Goal: Navigation & Orientation: Find specific page/section

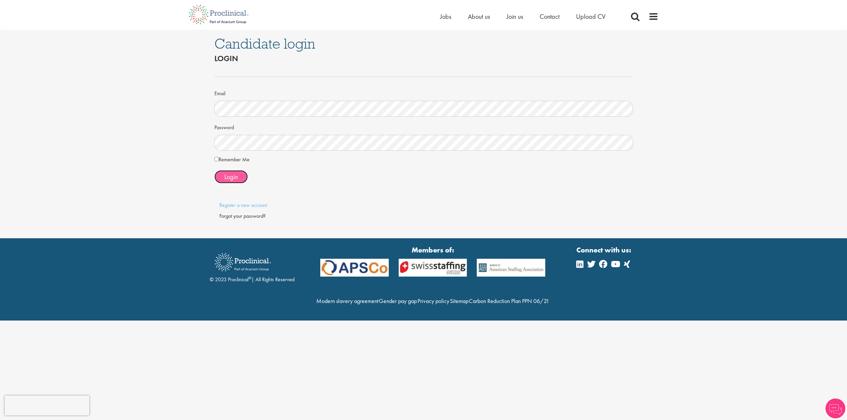
click at [227, 176] on span "Login" at bounding box center [231, 177] width 14 height 9
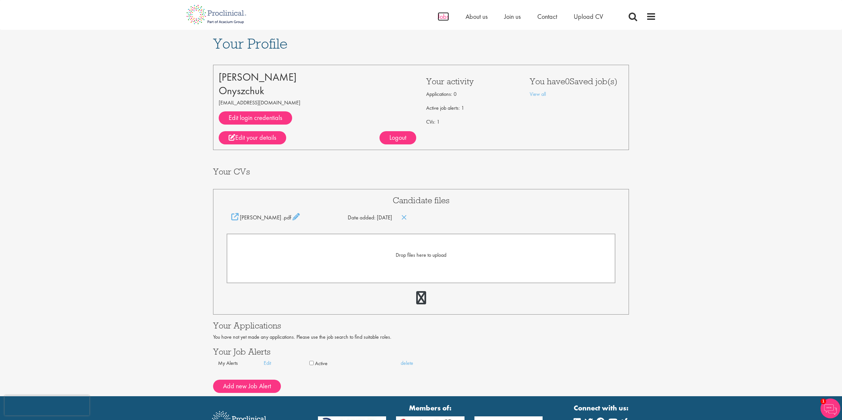
click at [439, 18] on span "Jobs" at bounding box center [443, 16] width 11 height 9
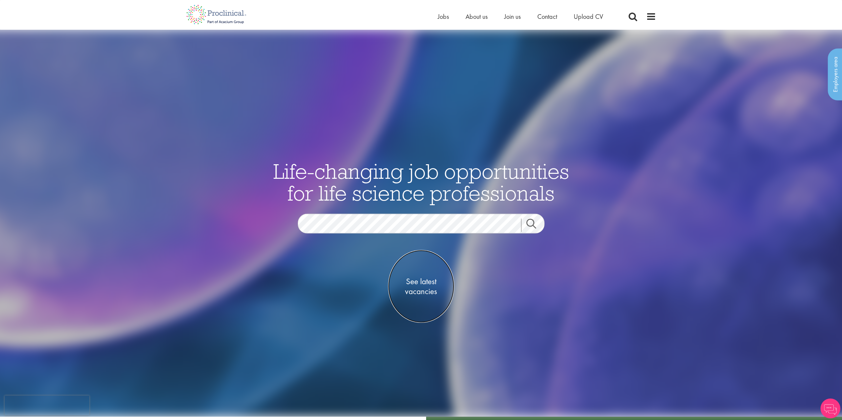
click at [423, 292] on span "See latest vacancies" at bounding box center [421, 287] width 66 height 20
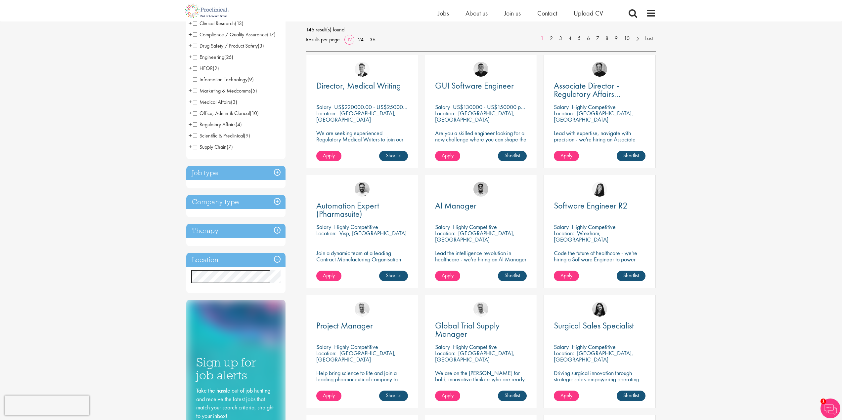
scroll to position [99, 0]
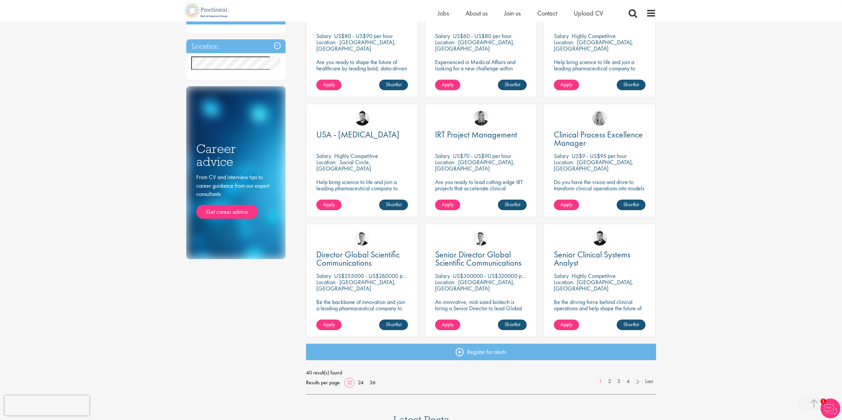
scroll to position [331, 0]
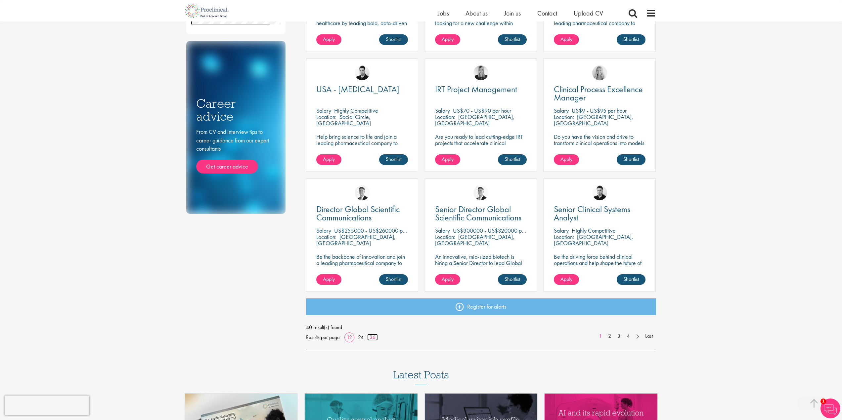
click at [374, 338] on link "36" at bounding box center [372, 337] width 11 height 7
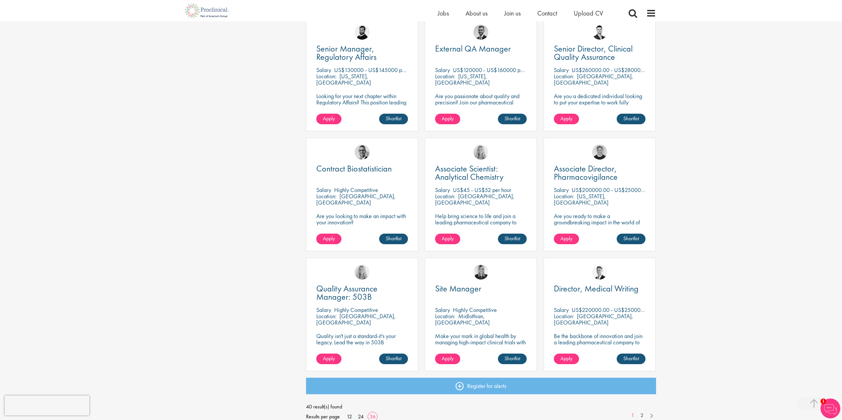
scroll to position [1257, 0]
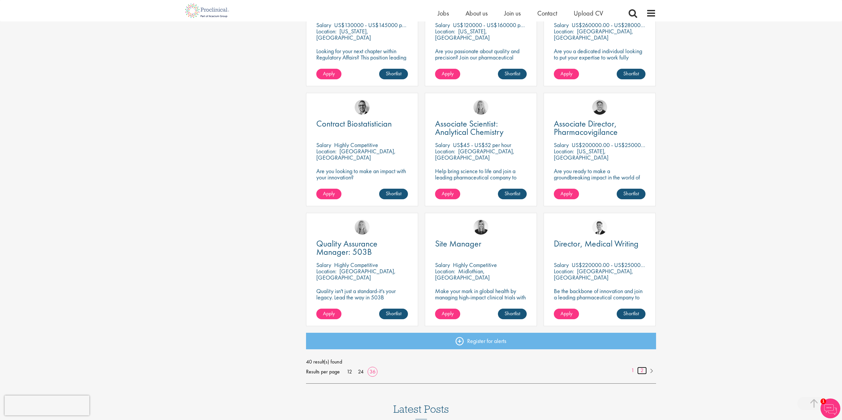
click at [642, 370] on link "2" at bounding box center [642, 371] width 10 height 8
